Goal: Contribute content: Contribute content

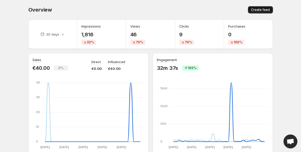
click at [258, 10] on span "Create feed" at bounding box center [260, 10] width 19 height 4
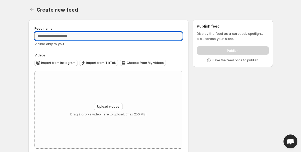
click at [103, 34] on input "Feed name" at bounding box center [108, 36] width 148 height 8
type input "**********"
drag, startPoint x: 60, startPoint y: 37, endPoint x: 26, endPoint y: 37, distance: 33.7
click at [26, 37] on div "**********" at bounding box center [148, 87] width 249 height 145
type input "**********"
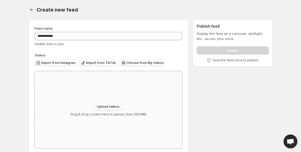
click at [110, 106] on span "Upload videos" at bounding box center [108, 106] width 22 height 4
type input "**********"
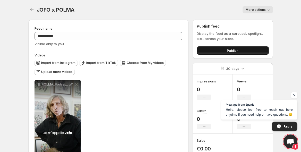
click at [234, 52] on span "Publish" at bounding box center [233, 50] width 12 height 5
click at [30, 9] on icon "Settings" at bounding box center [31, 9] width 5 height 5
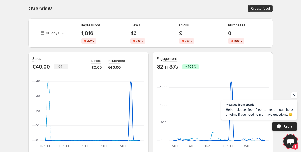
scroll to position [56, 0]
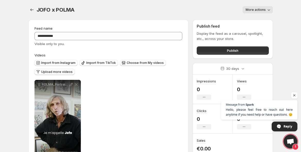
scroll to position [23, 0]
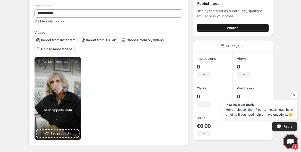
click at [224, 28] on button "Publish" at bounding box center [233, 28] width 72 height 8
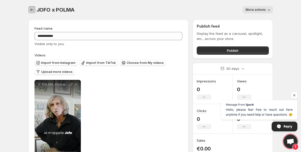
click at [31, 9] on icon "Settings" at bounding box center [31, 9] width 5 height 5
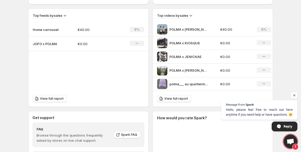
scroll to position [180, 0]
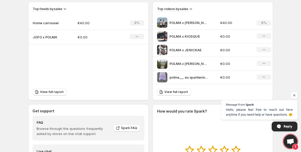
click at [208, 53] on div "POLMA x JENICKAE" at bounding box center [187, 50] width 60 height 10
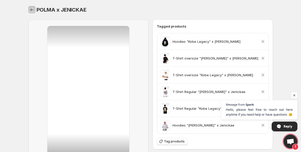
click at [32, 8] on icon "Settings" at bounding box center [31, 9] width 5 height 5
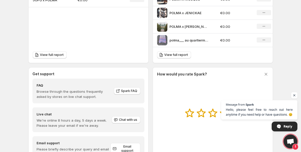
scroll to position [236, 0]
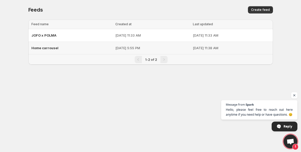
click at [74, 49] on div "Home carrousel" at bounding box center [71, 47] width 81 height 9
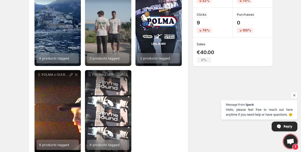
scroll to position [109, 0]
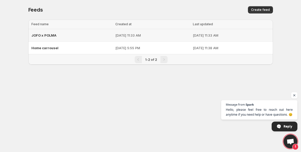
click at [147, 37] on p "Oct 12, 2025, 11:33 AM" at bounding box center [152, 35] width 74 height 5
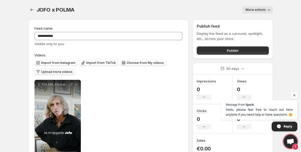
click at [263, 8] on button "More actions" at bounding box center [257, 9] width 30 height 7
click at [253, 20] on span "Delete" at bounding box center [251, 21] width 10 height 4
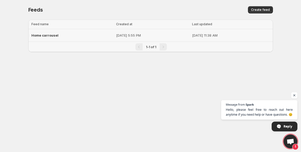
click at [85, 36] on div "Home carrousel" at bounding box center [72, 35] width 82 height 9
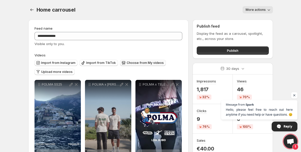
click at [145, 64] on span "Choose from My videos" at bounding box center [145, 63] width 37 height 4
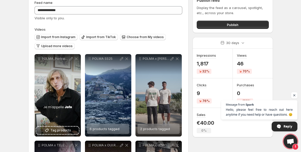
scroll to position [25, 0]
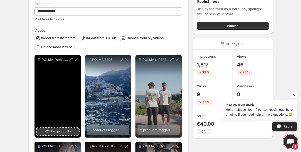
click at [64, 131] on span "Tag products" at bounding box center [60, 131] width 21 height 5
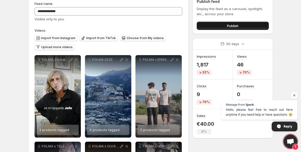
click at [227, 25] on span "Publish" at bounding box center [233, 25] width 12 height 5
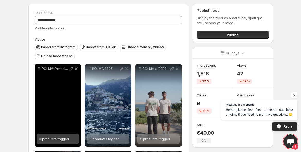
scroll to position [25, 0]
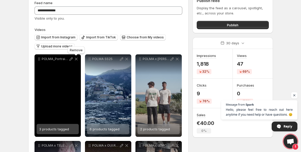
click at [76, 60] on icon at bounding box center [76, 58] width 5 height 5
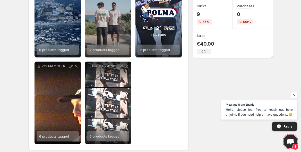
scroll to position [0, 0]
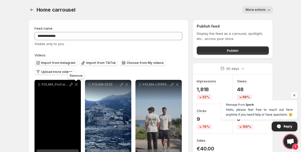
click at [76, 84] on icon at bounding box center [76, 84] width 5 height 5
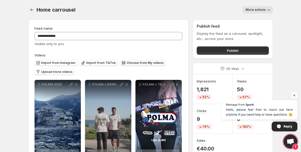
click at [145, 64] on span "Choose from My videos" at bounding box center [145, 63] width 37 height 4
click at [57, 72] on span "Upload more videos" at bounding box center [56, 72] width 31 height 4
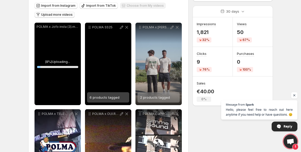
scroll to position [58, 0]
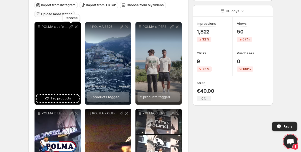
click at [71, 27] on icon at bounding box center [70, 26] width 5 height 5
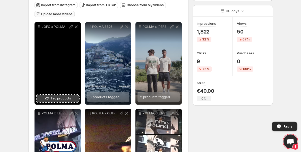
click at [58, 99] on span "Tag products" at bounding box center [60, 98] width 21 height 5
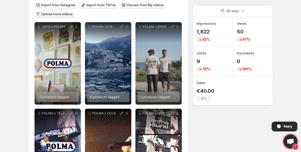
scroll to position [0, 0]
